Goal: Find specific page/section: Find specific page/section

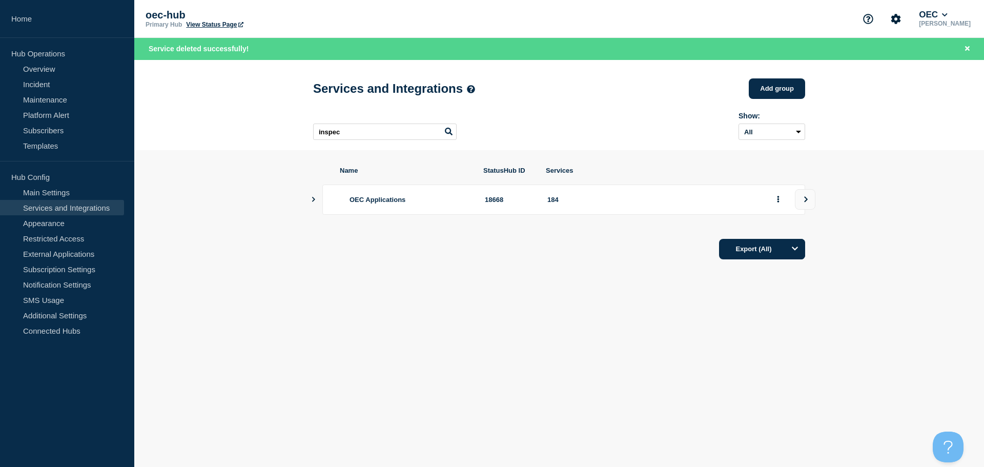
click at [786, 27] on div "oec-hub Primary Hub View Status Page OEC Venugopalan Ethiraj" at bounding box center [559, 19] width 850 height 38
click at [843, 95] on header "Services and Integrations Add group Here you can create & manage services that …" at bounding box center [559, 105] width 850 height 90
click at [388, 137] on input "inspec" at bounding box center [385, 132] width 144 height 16
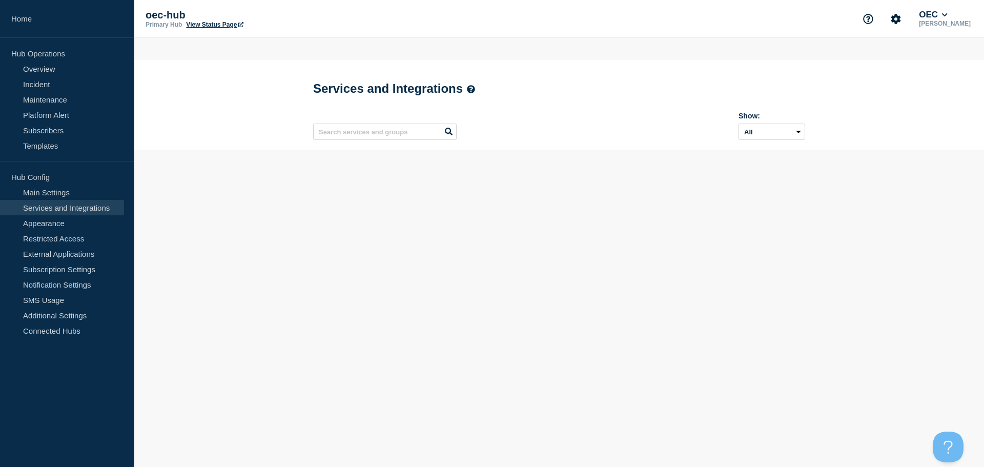
click at [575, 392] on body "Home Hub Operations Overview Incident Maintenance Platform Alert Subscribers Te…" at bounding box center [492, 233] width 984 height 467
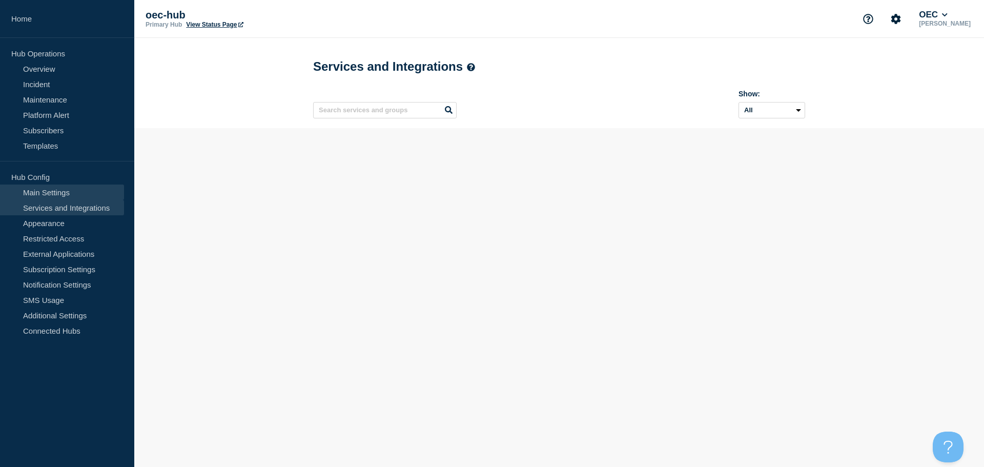
click at [57, 187] on link "Main Settings" at bounding box center [62, 192] width 124 height 15
click at [87, 191] on link "Main Settings" at bounding box center [62, 192] width 124 height 15
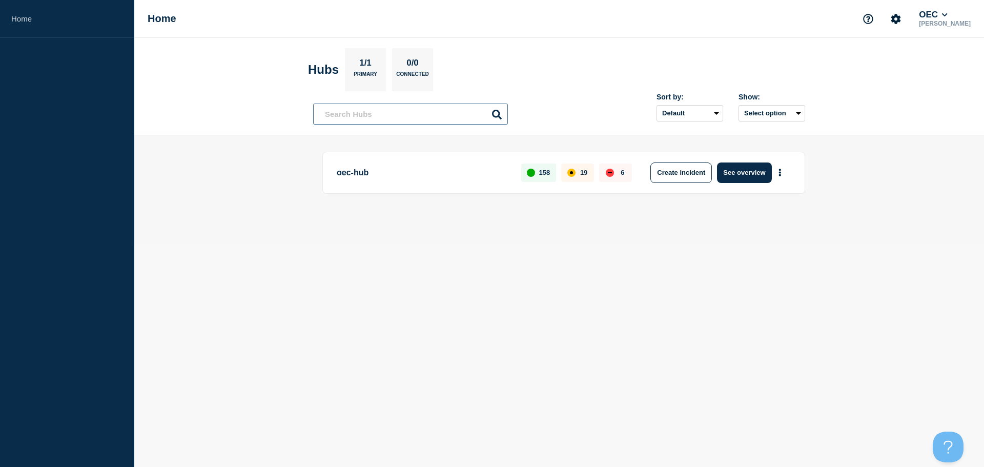
click at [406, 115] on input "text" at bounding box center [410, 114] width 195 height 21
type input "s"
